Goal: Transaction & Acquisition: Purchase product/service

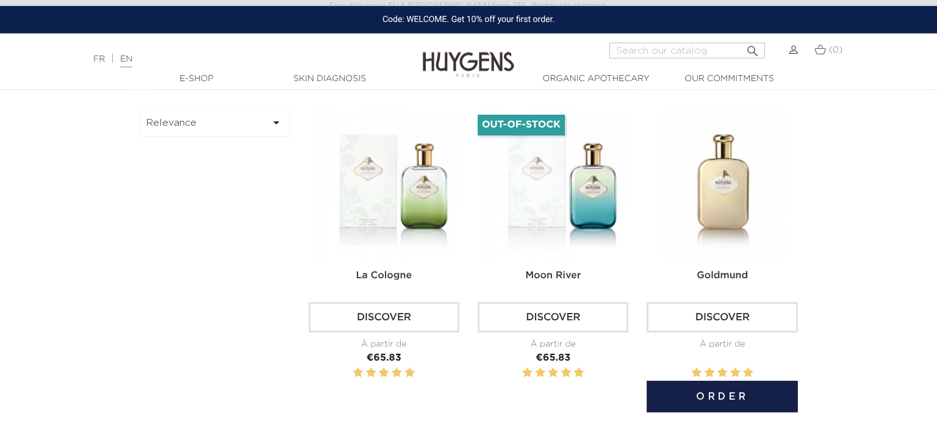
scroll to position [386, 0]
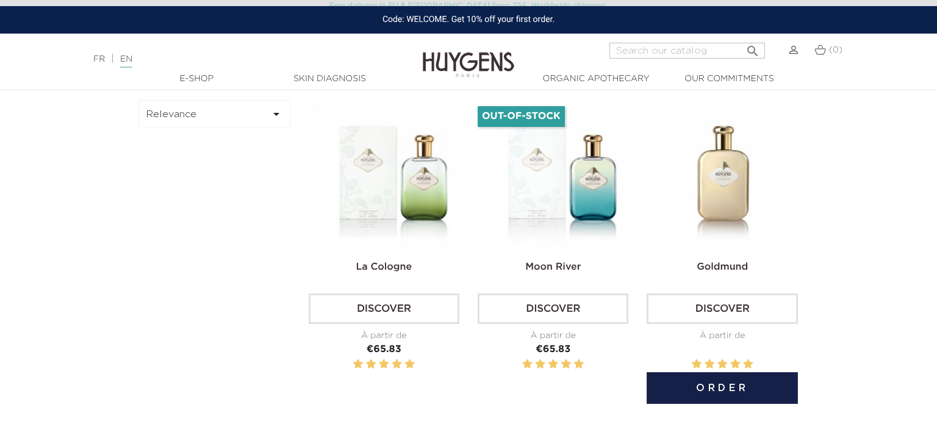
click at [726, 392] on button "Order" at bounding box center [722, 388] width 151 height 32
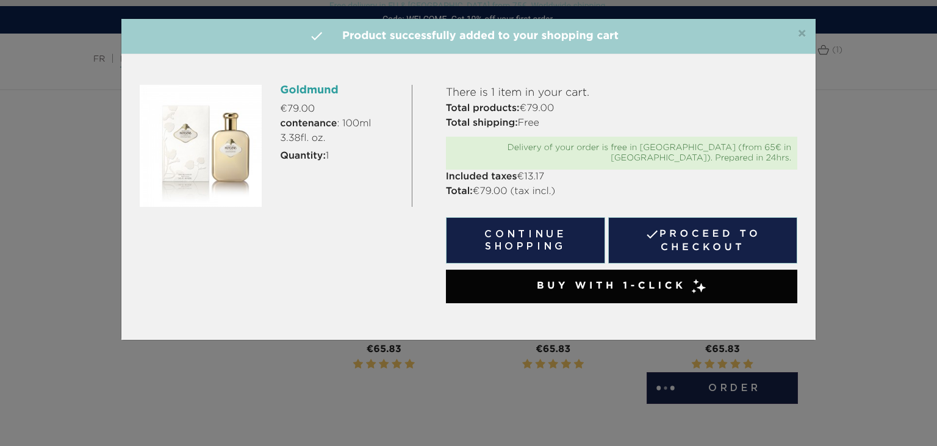
click at [852, 167] on div "×  Product successfully added to your shopping cart Goldmund €79.00 contenance…" at bounding box center [468, 223] width 937 height 446
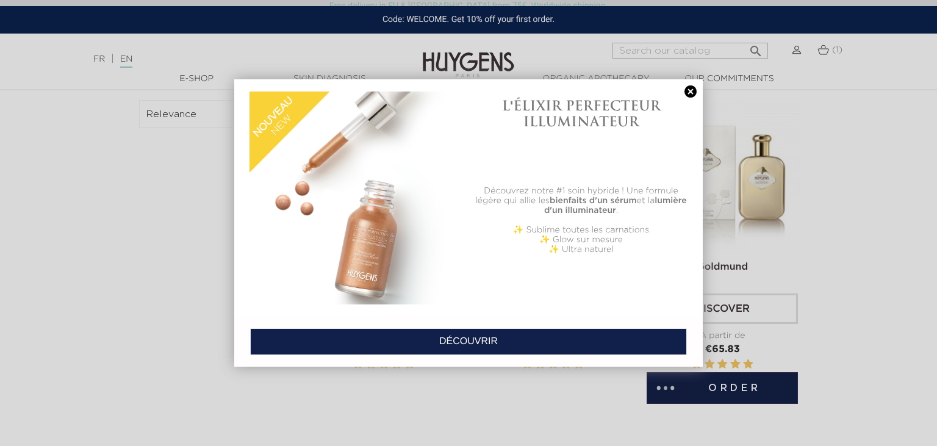
click at [689, 94] on link at bounding box center [690, 91] width 17 height 13
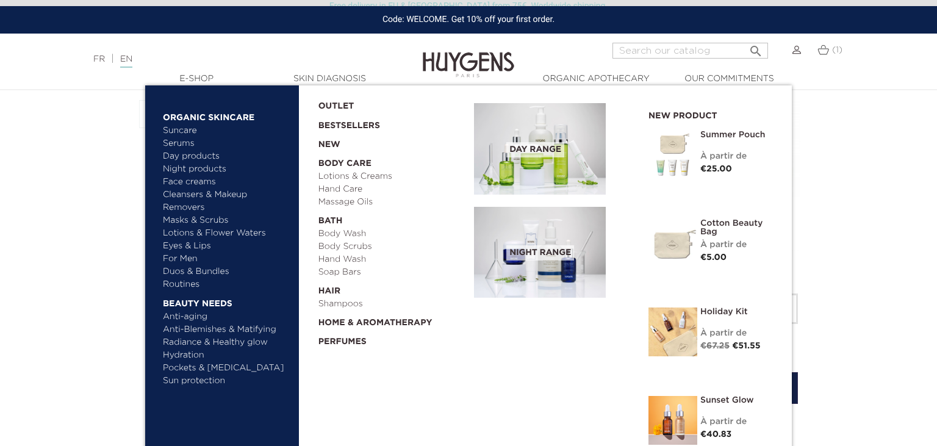
click at [182, 256] on link "For Men" at bounding box center [227, 259] width 128 height 13
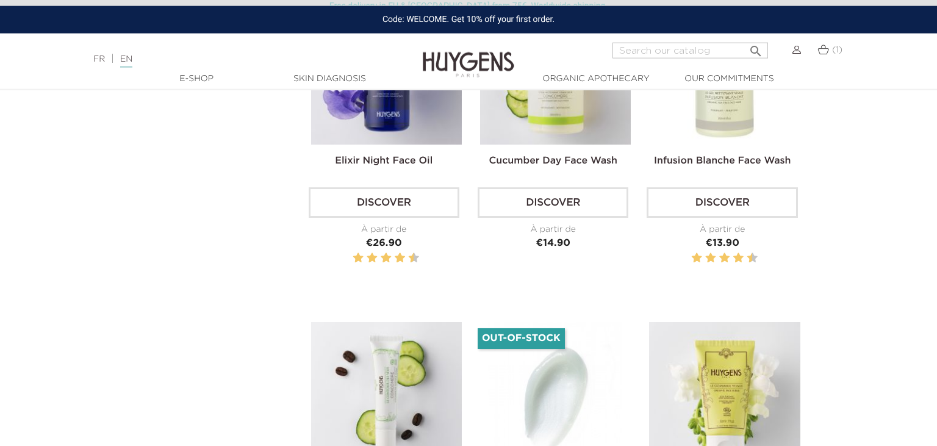
scroll to position [451, 0]
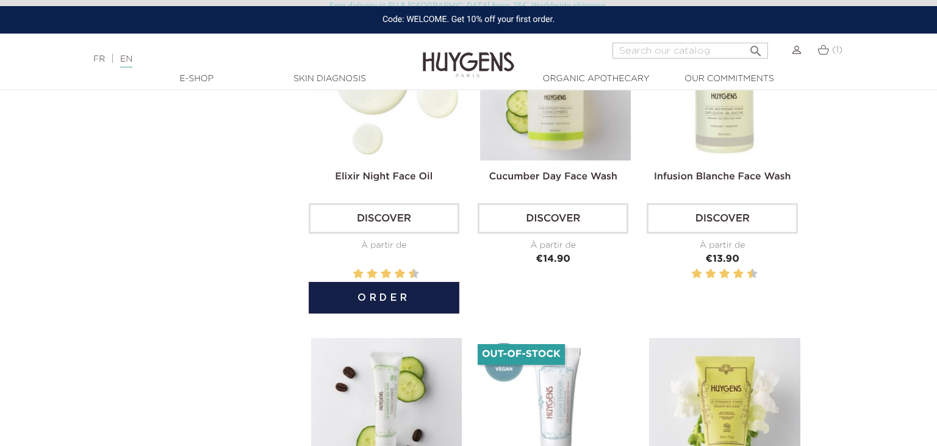
click at [367, 289] on button "Order" at bounding box center [384, 298] width 151 height 32
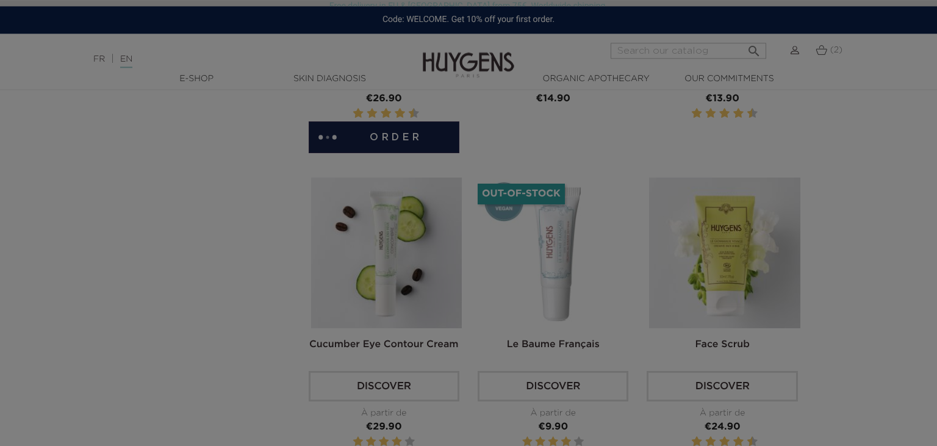
scroll to position [676, 0]
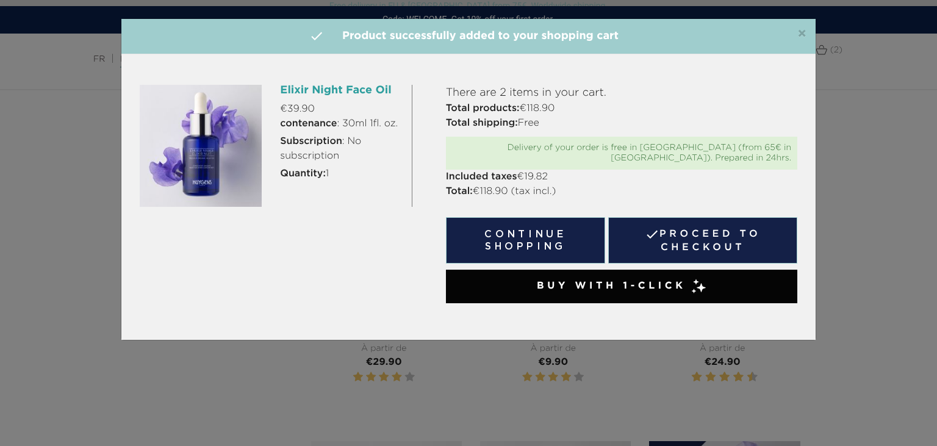
click at [830, 96] on div "×  Product successfully added to your shopping cart Elixir Night Face Oil €39.…" at bounding box center [468, 223] width 937 height 446
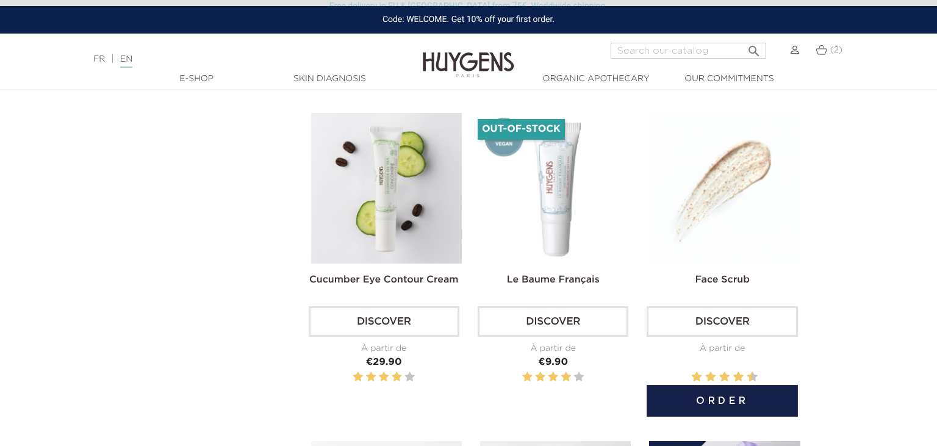
click at [730, 393] on button "Order" at bounding box center [722, 401] width 151 height 32
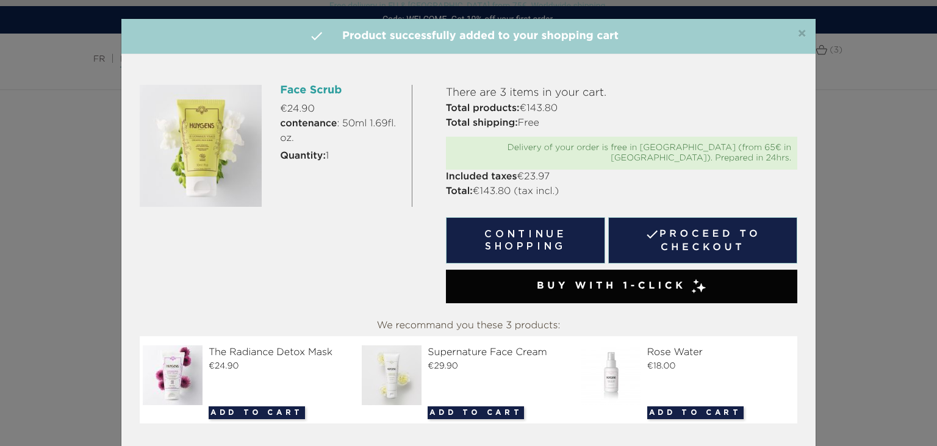
click at [887, 242] on div "×  Product successfully added to your shopping cart Face Scrub €24.90 contenan…" at bounding box center [468, 223] width 937 height 446
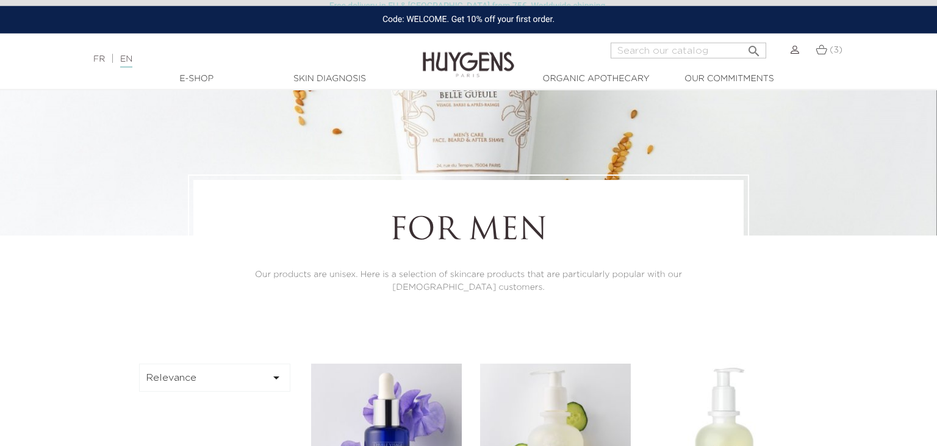
scroll to position [96, 0]
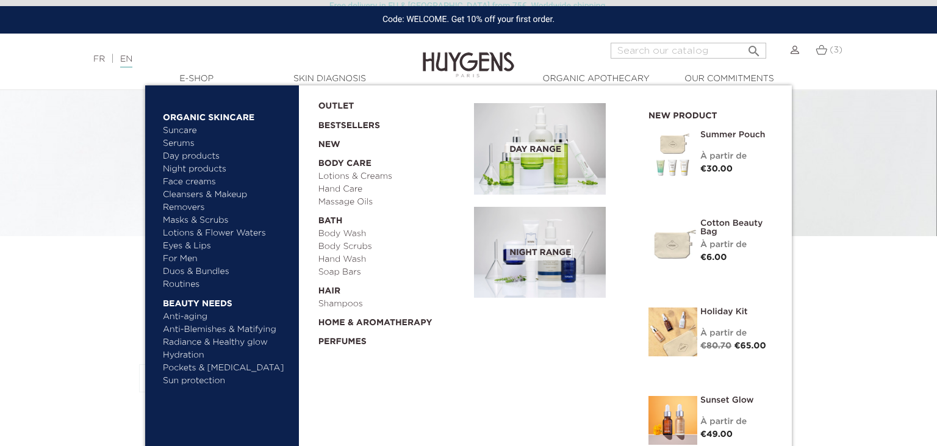
click at [200, 303] on link "  Beauty needs" at bounding box center [227, 301] width 128 height 20
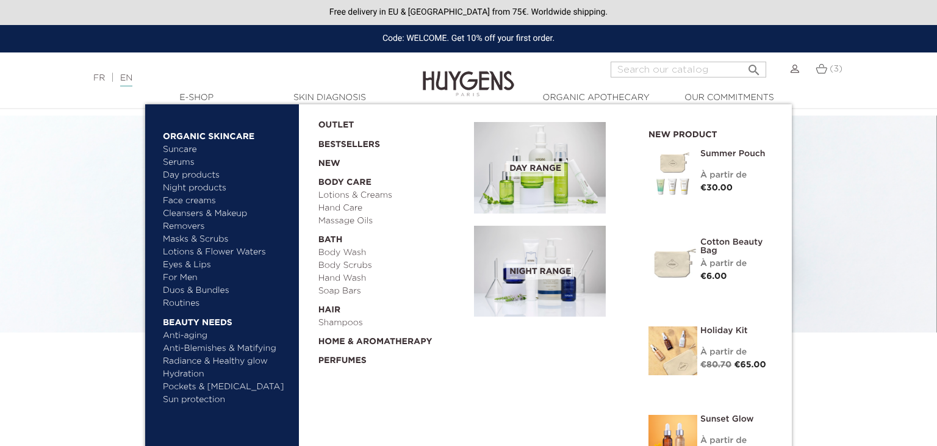
click at [190, 320] on link "  Beauty needs" at bounding box center [227, 320] width 128 height 20
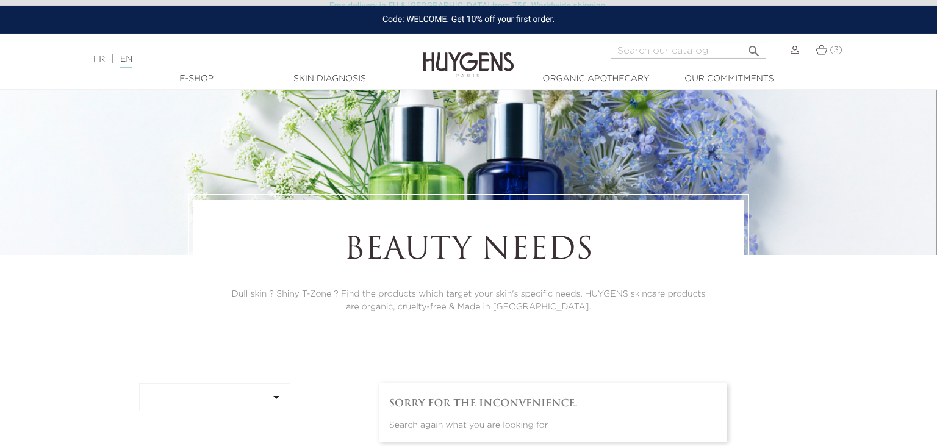
scroll to position [64, 0]
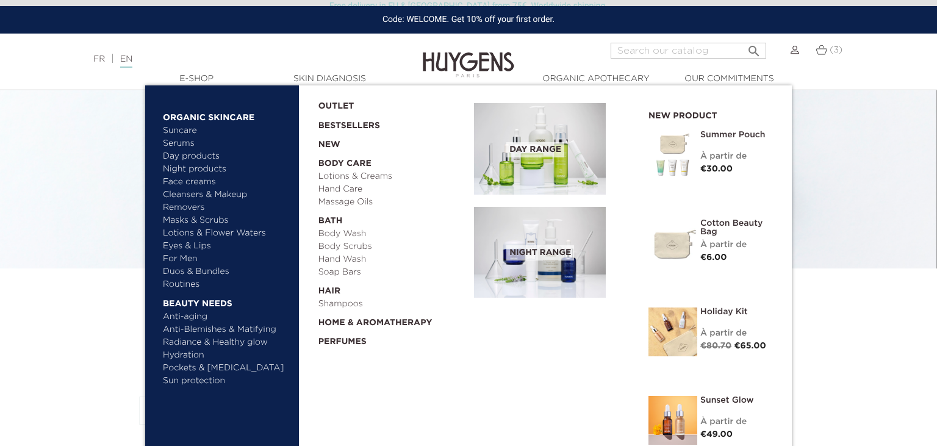
click at [181, 318] on link "Anti-aging" at bounding box center [227, 317] width 128 height 13
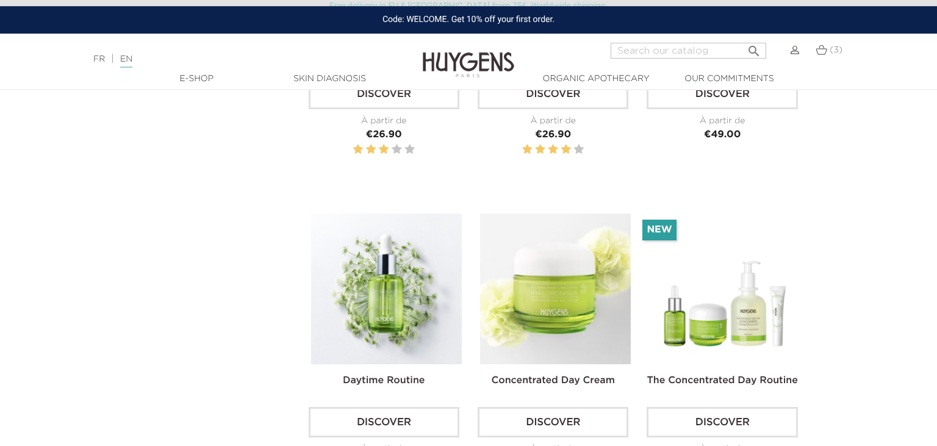
scroll to position [1868, 0]
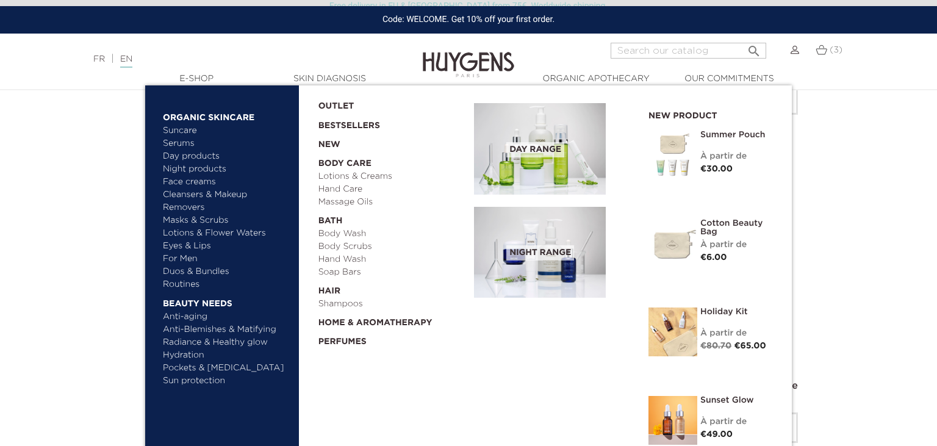
click at [209, 328] on link "Anti-Blemishes & Matifying" at bounding box center [227, 329] width 128 height 13
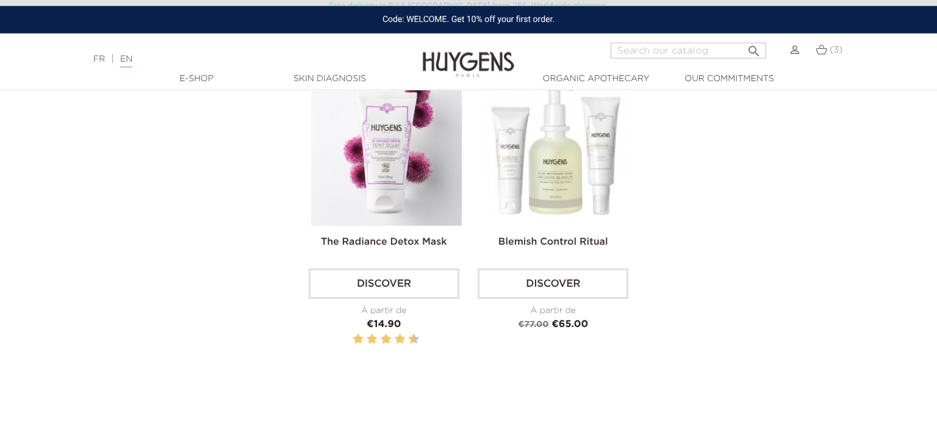
scroll to position [1481, 0]
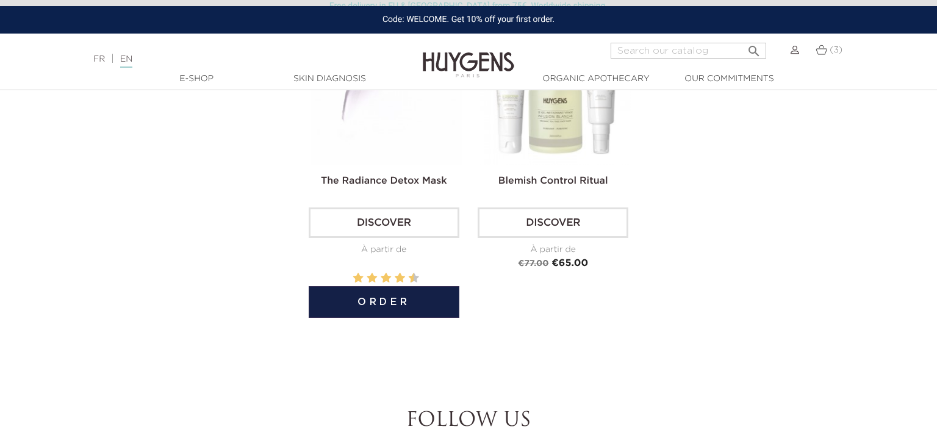
click at [392, 295] on button "Order" at bounding box center [384, 302] width 151 height 32
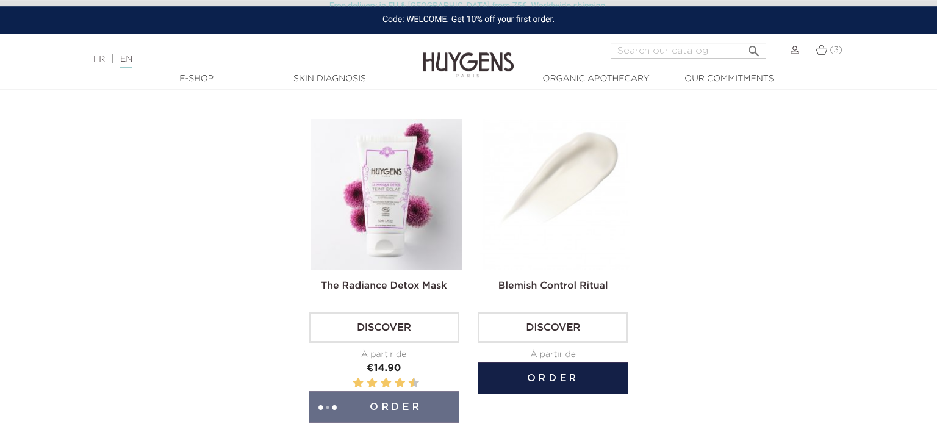
scroll to position [1353, 0]
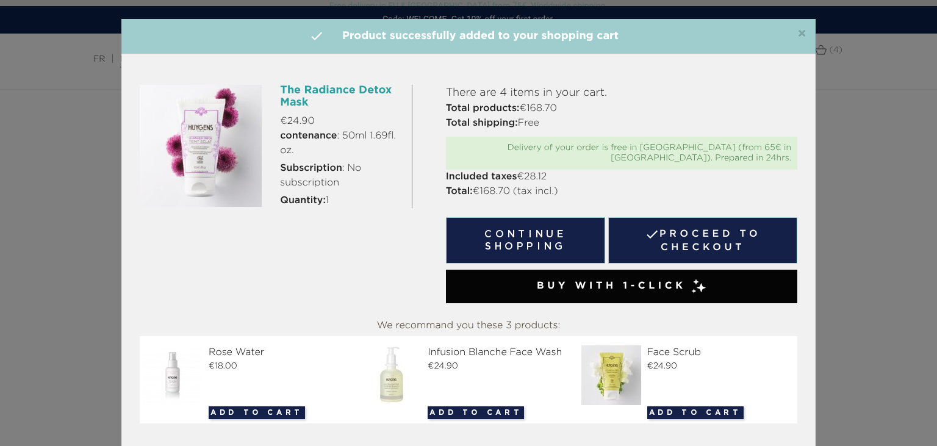
click at [688, 236] on link " Proceed to checkout" at bounding box center [702, 240] width 189 height 46
